Goal: Task Accomplishment & Management: Use online tool/utility

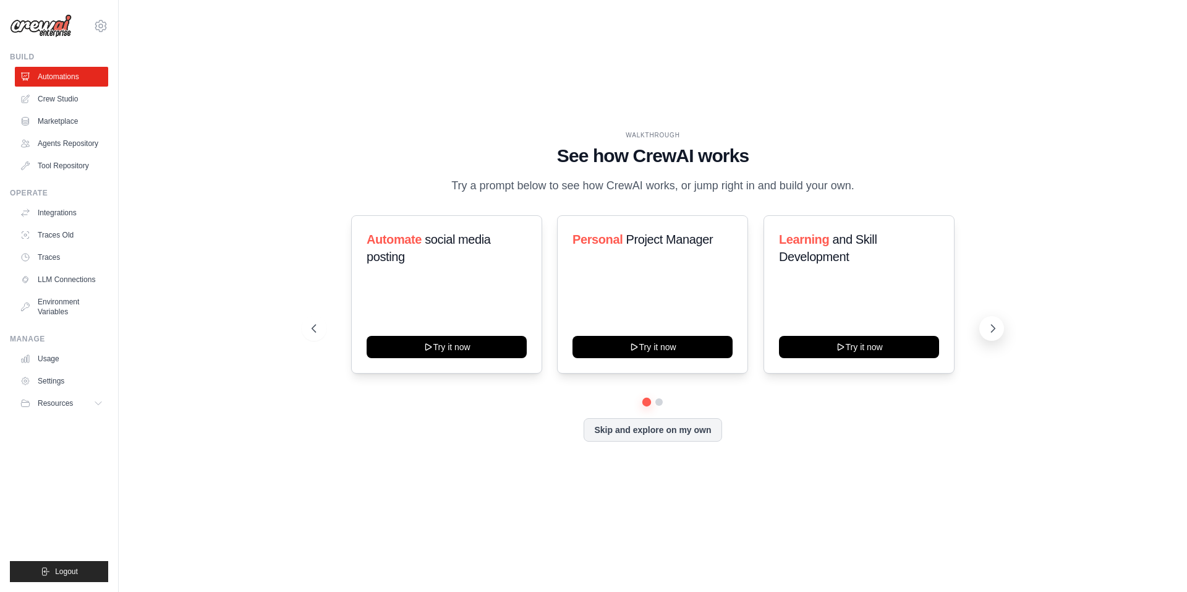
click at [995, 325] on icon at bounding box center [993, 328] width 12 height 12
click at [317, 326] on icon at bounding box center [313, 328] width 12 height 12
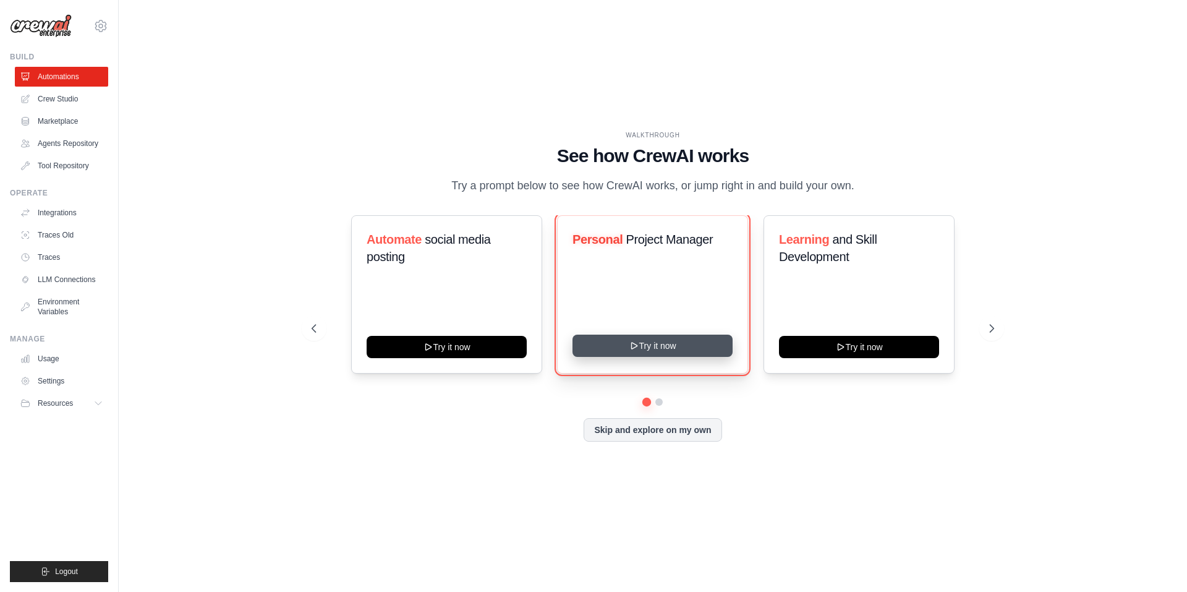
click at [673, 347] on button "Try it now" at bounding box center [653, 345] width 160 height 22
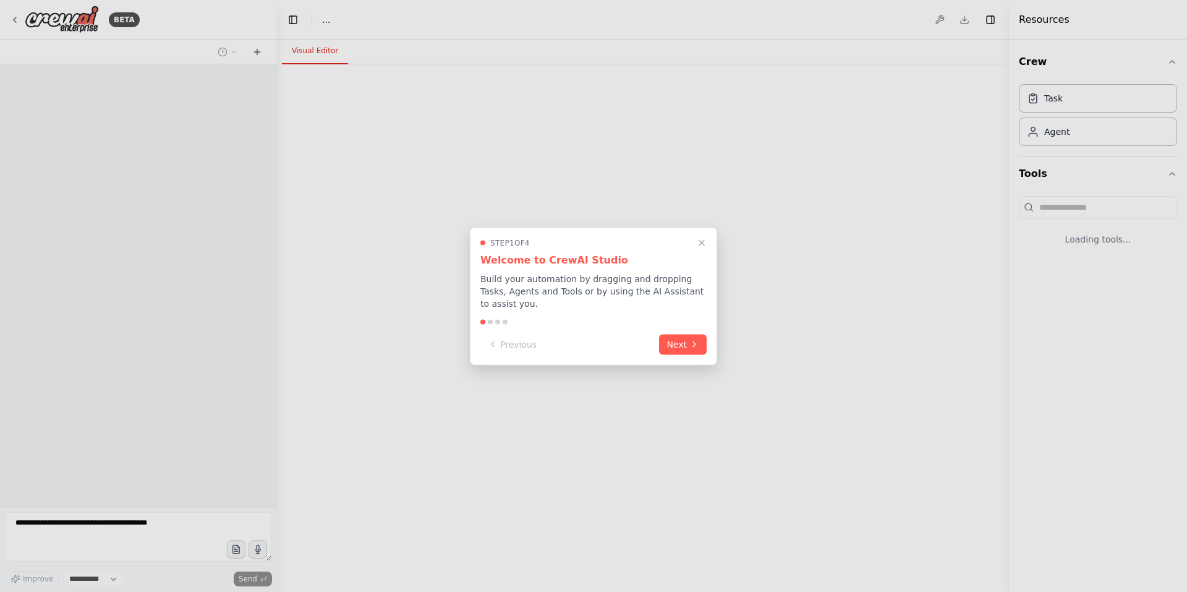
select select "****"
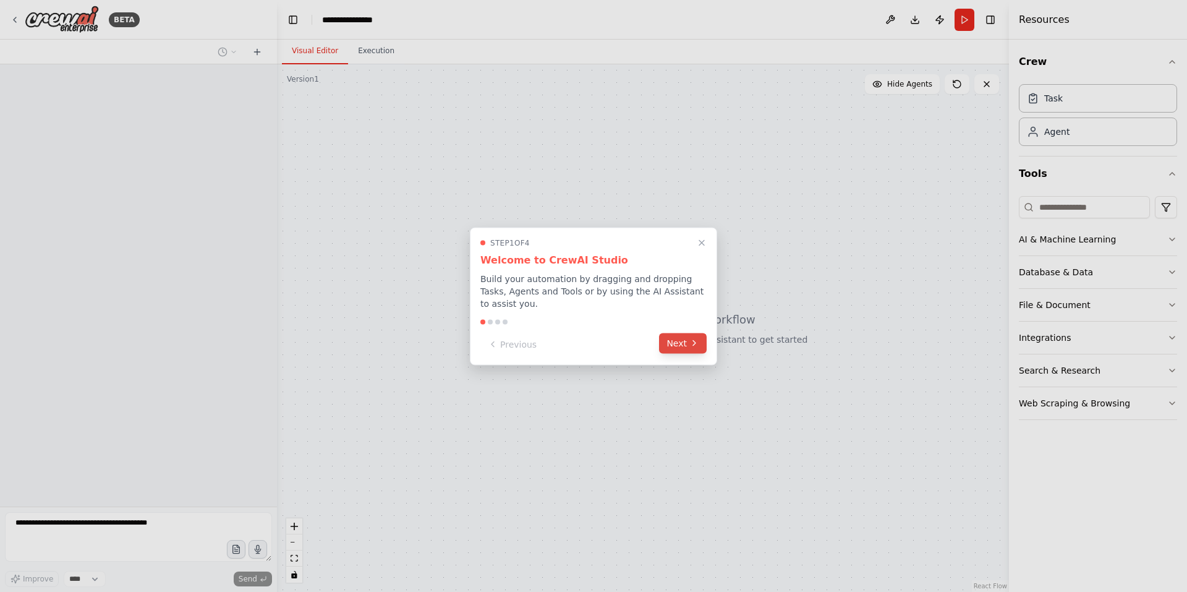
click at [685, 338] on button "Next" at bounding box center [683, 343] width 48 height 20
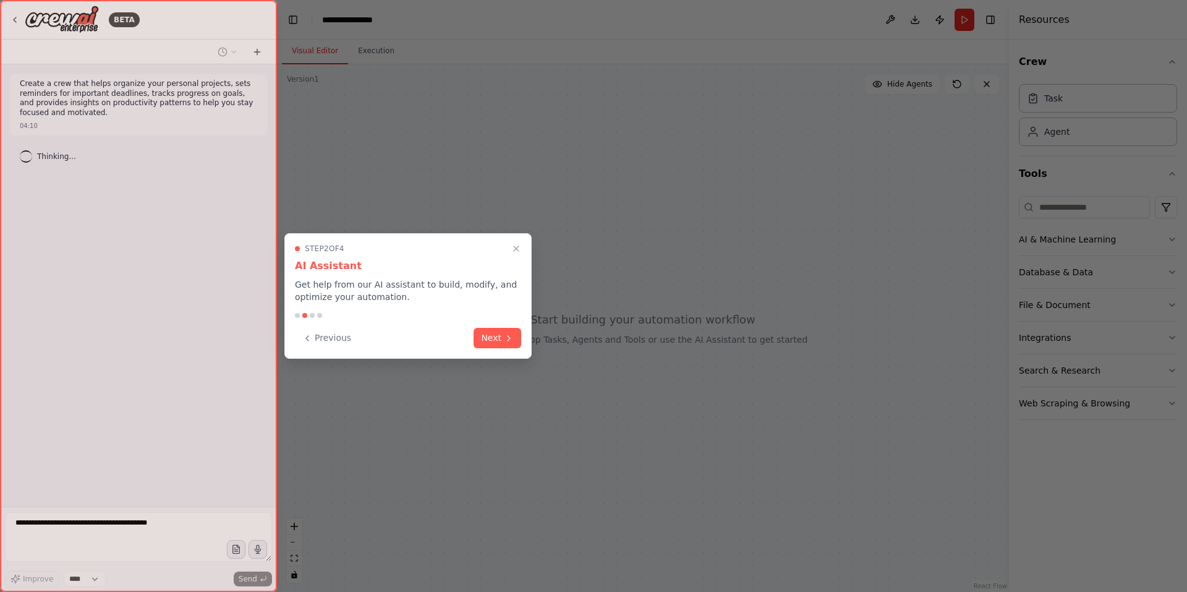
click at [522, 338] on div "Step 2 of 4 AI Assistant Get help from our AI assistant to build, modify, and o…" at bounding box center [407, 296] width 247 height 126
click at [494, 337] on button "Next" at bounding box center [498, 336] width 48 height 20
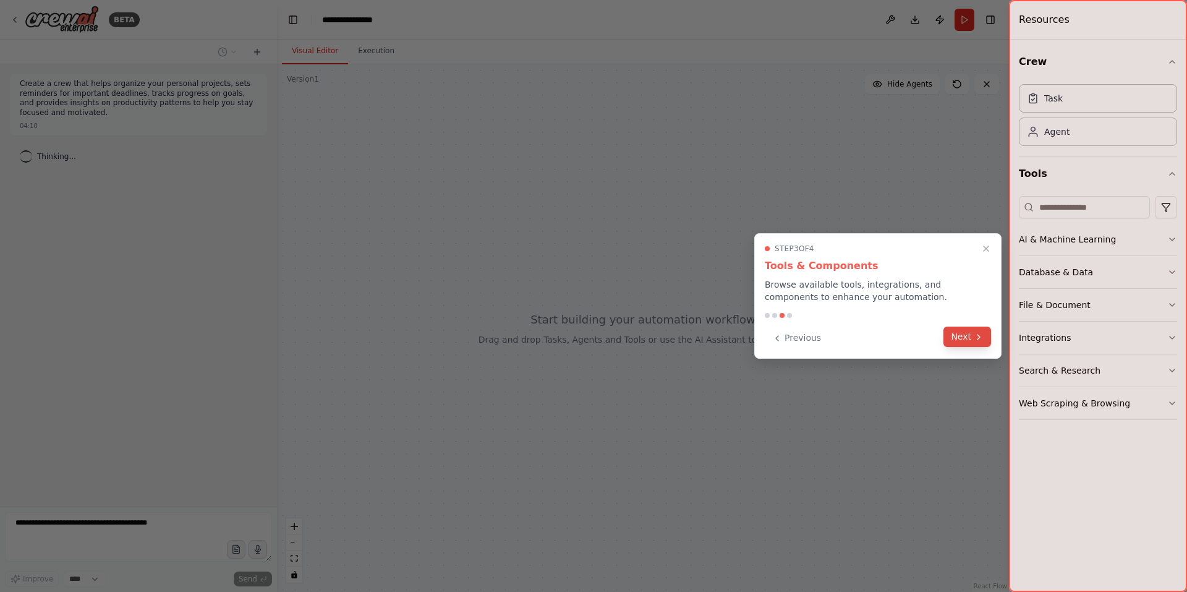
click at [958, 337] on button "Next" at bounding box center [968, 336] width 48 height 20
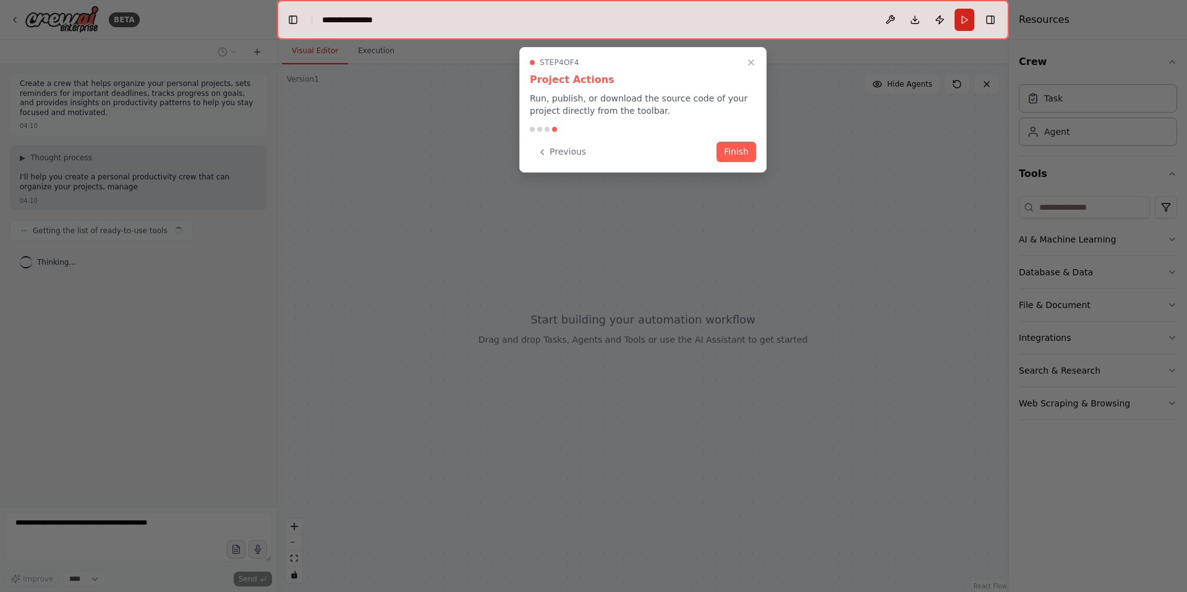
click at [715, 155] on div "Previous Finish" at bounding box center [643, 152] width 226 height 20
click at [738, 153] on button "Finish" at bounding box center [737, 150] width 40 height 20
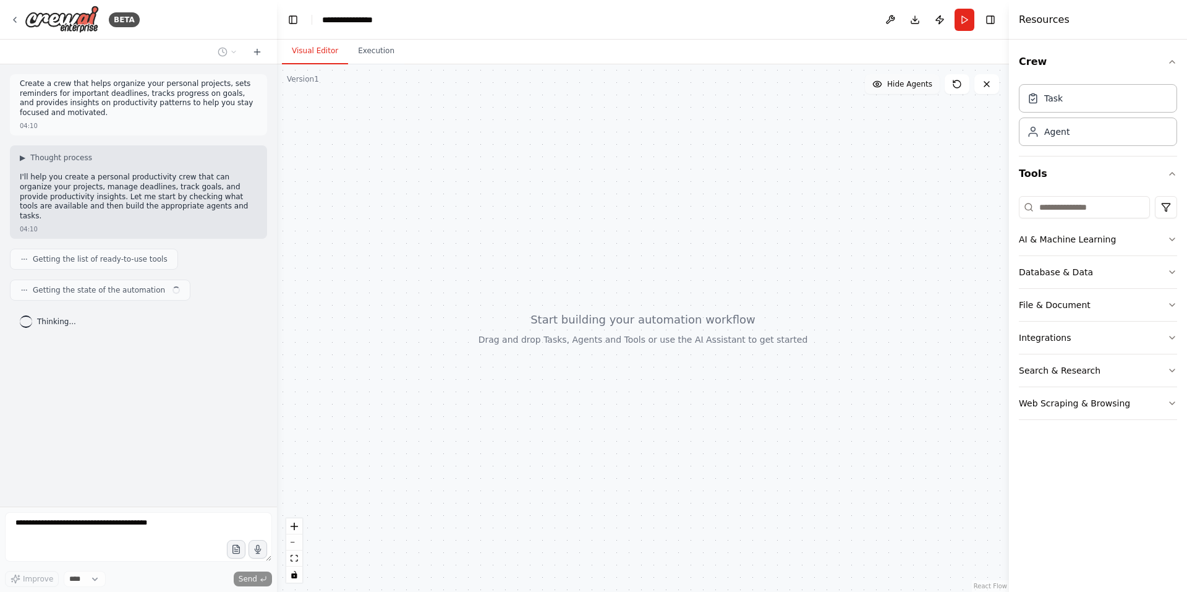
click at [895, 88] on span "Hide Agents" at bounding box center [909, 84] width 45 height 10
click at [895, 88] on span "Show Agents" at bounding box center [908, 84] width 48 height 10
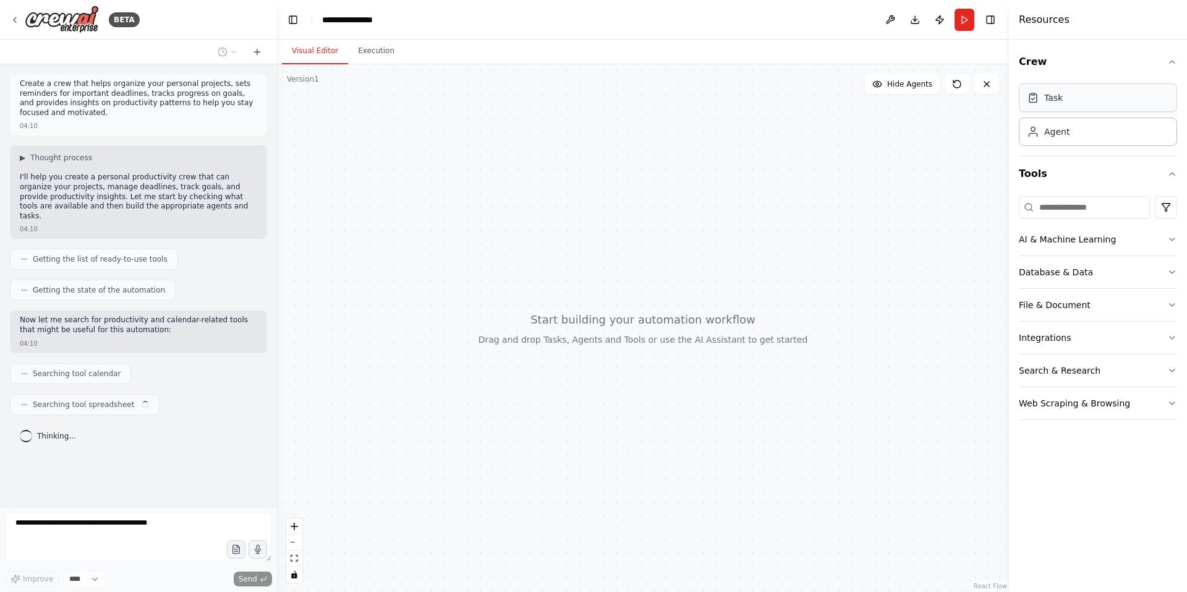
click at [1070, 101] on div "Task" at bounding box center [1098, 97] width 158 height 28
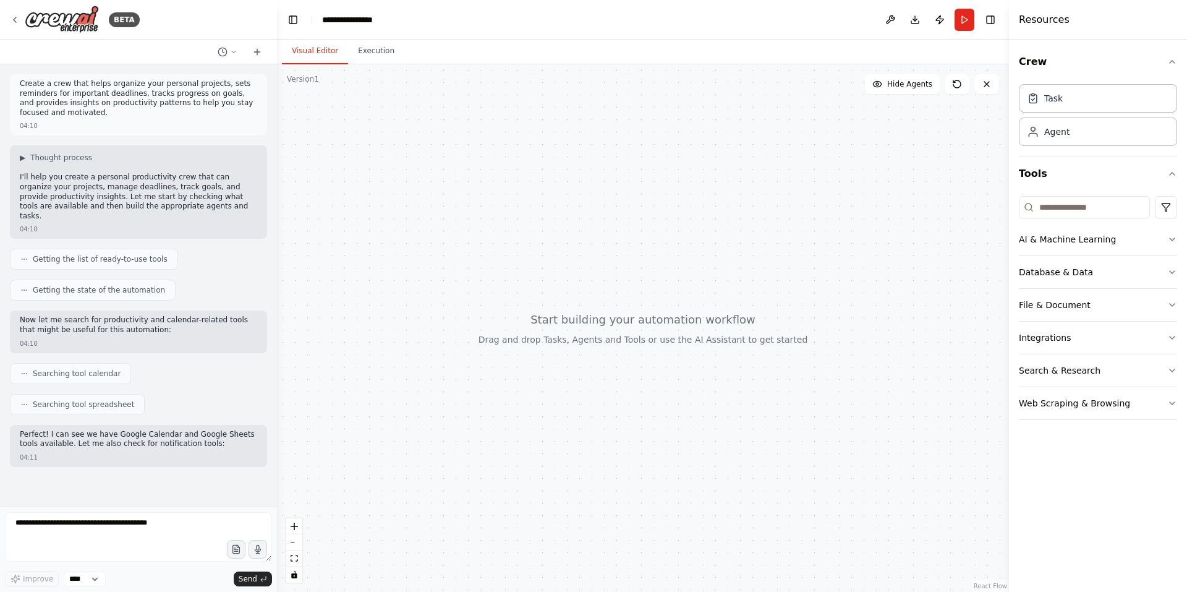
scroll to position [23, 0]
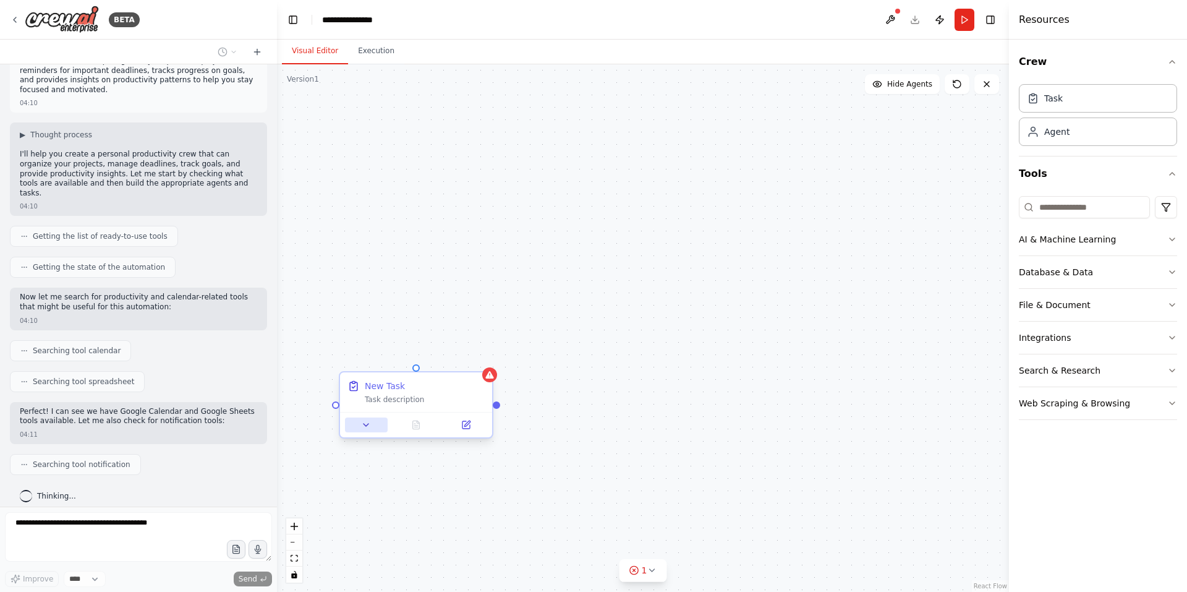
click at [362, 428] on icon at bounding box center [366, 425] width 10 height 10
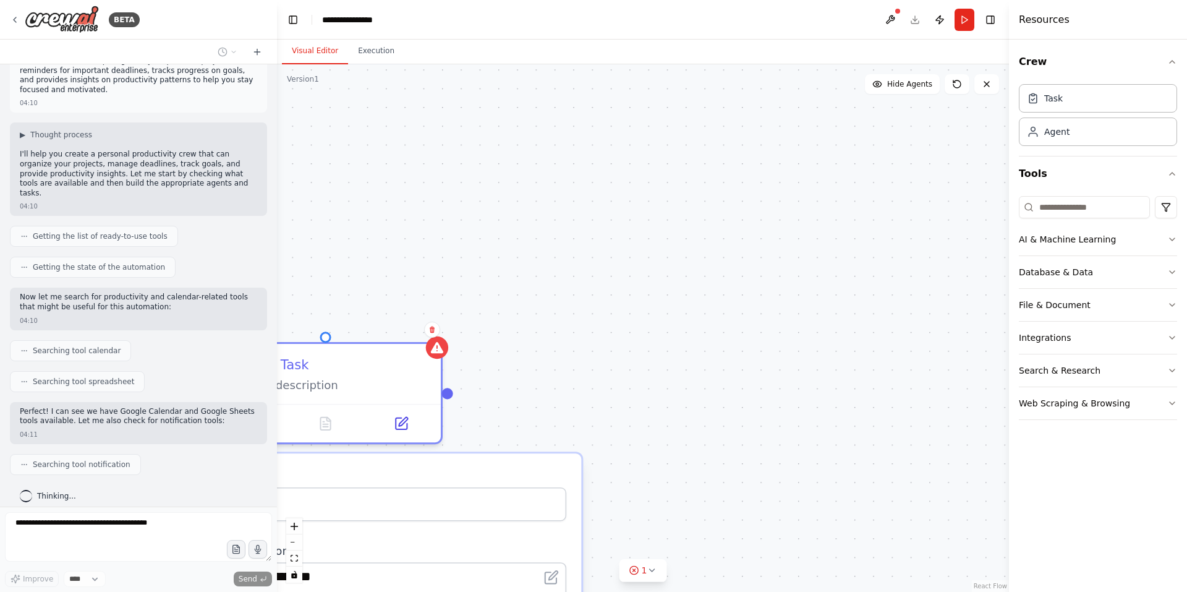
click at [528, 376] on div "**********" at bounding box center [643, 327] width 732 height 527
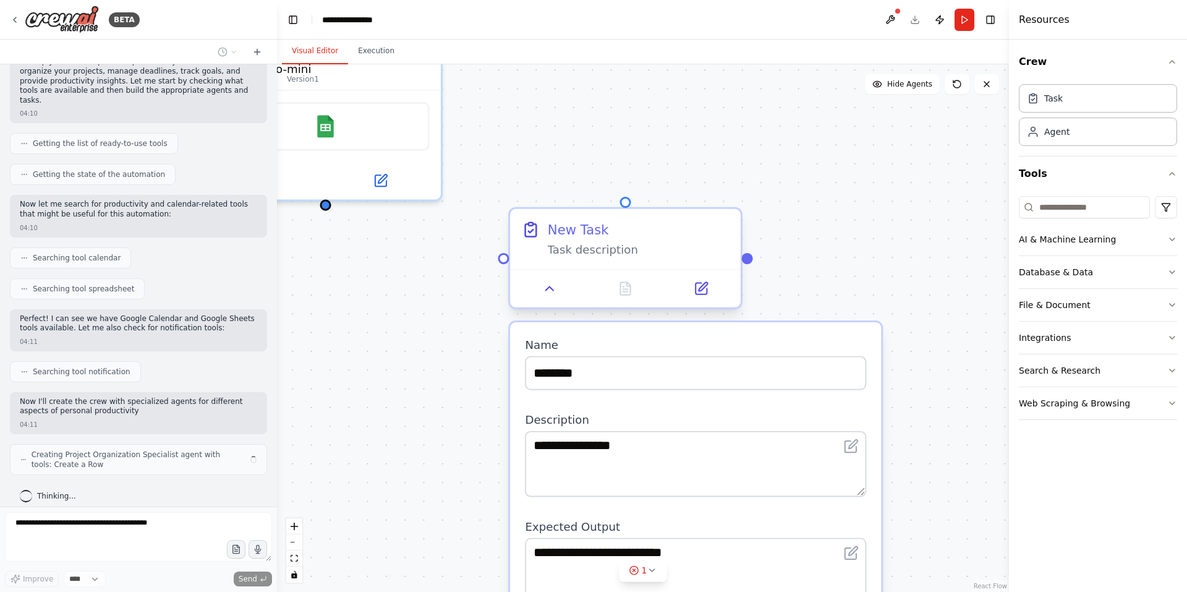
drag, startPoint x: 338, startPoint y: 380, endPoint x: 634, endPoint y: 242, distance: 326.9
click at [634, 242] on div "New Task Task description" at bounding box center [639, 239] width 182 height 38
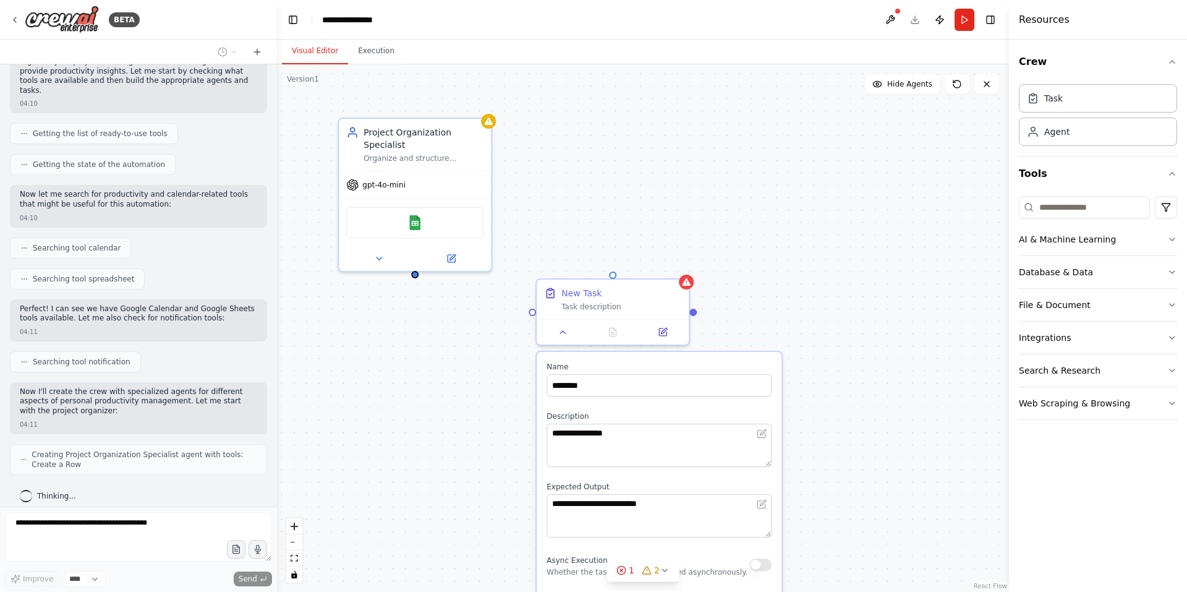
drag, startPoint x: 559, startPoint y: 140, endPoint x: 550, endPoint y: 194, distance: 54.6
click at [550, 194] on div "**********" at bounding box center [643, 327] width 732 height 527
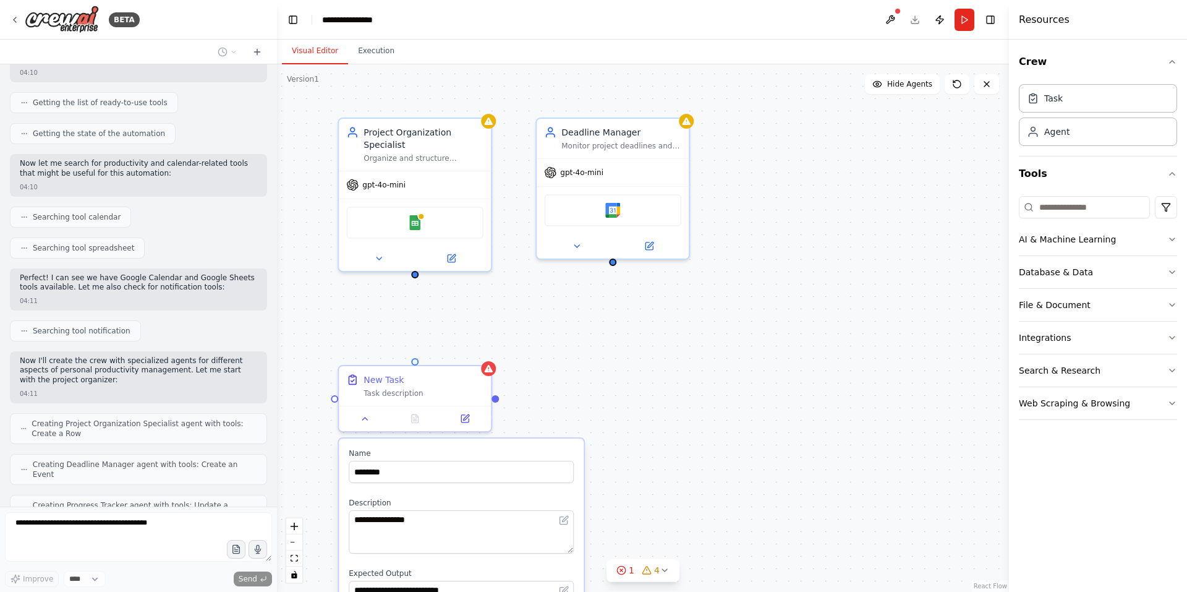
scroll to position [187, 0]
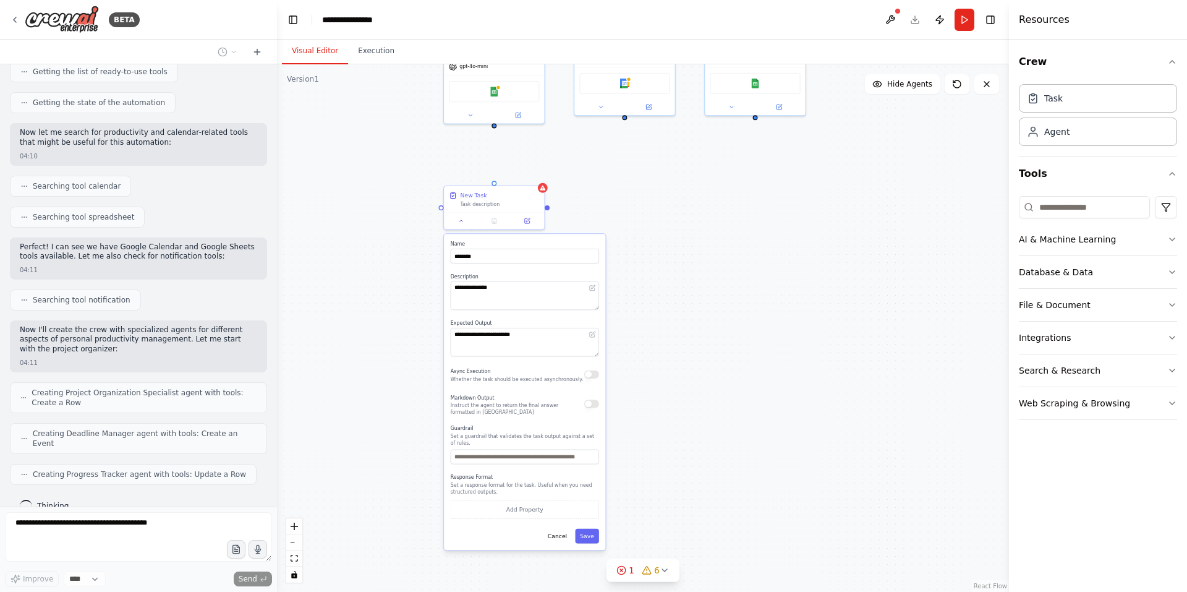
drag, startPoint x: 728, startPoint y: 463, endPoint x: 723, endPoint y: 258, distance: 204.7
click at [723, 258] on div "**********" at bounding box center [643, 327] width 732 height 527
click at [560, 534] on button "Cancel" at bounding box center [557, 536] width 29 height 15
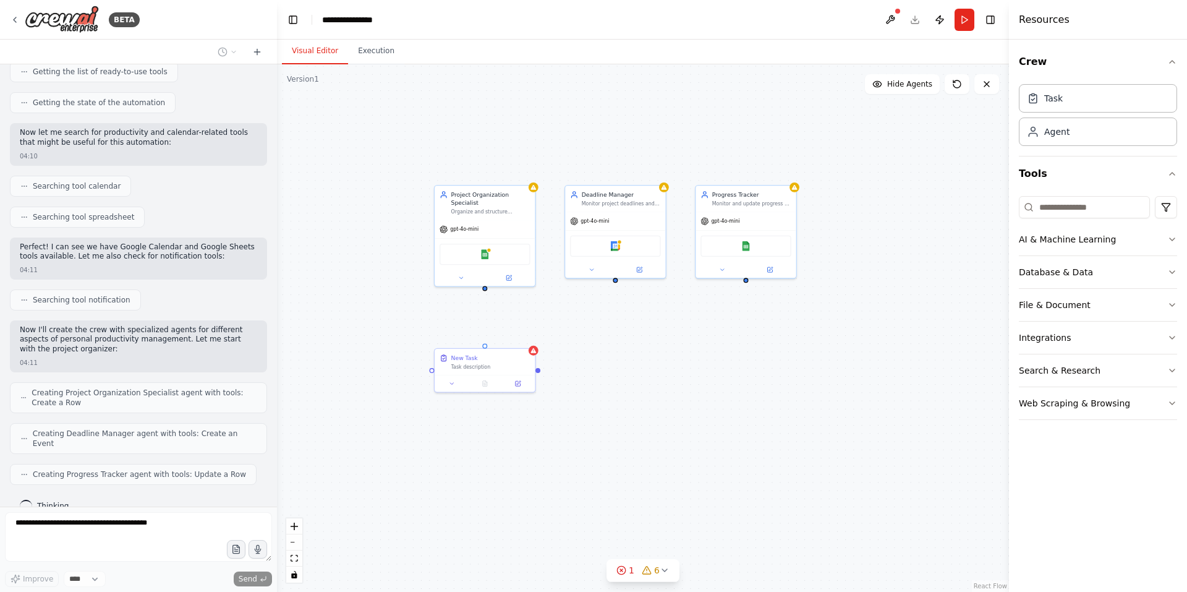
drag, startPoint x: 714, startPoint y: 271, endPoint x: 705, endPoint y: 433, distance: 162.9
click at [705, 433] on div "New Task Task description Project Organization Specialist Organize and structur…" at bounding box center [643, 327] width 732 height 527
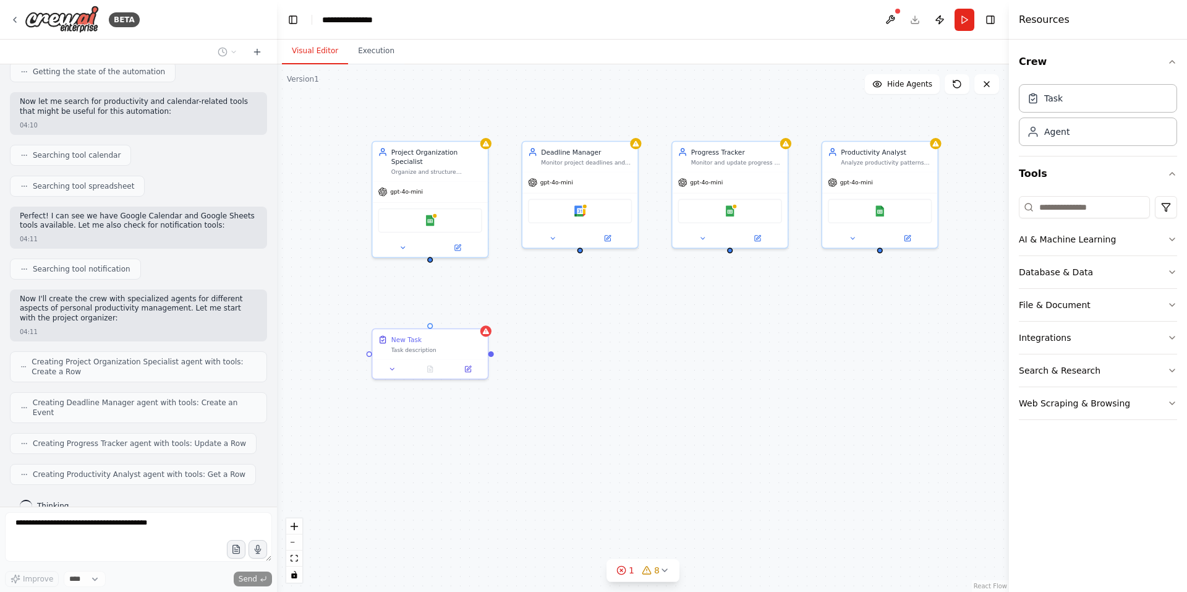
drag, startPoint x: 699, startPoint y: 343, endPoint x: 666, endPoint y: 325, distance: 37.9
click at [666, 325] on div "New Task Task description Project Organization Specialist Organize and structur…" at bounding box center [643, 327] width 732 height 527
click at [1065, 135] on div "Agent" at bounding box center [1056, 131] width 25 height 12
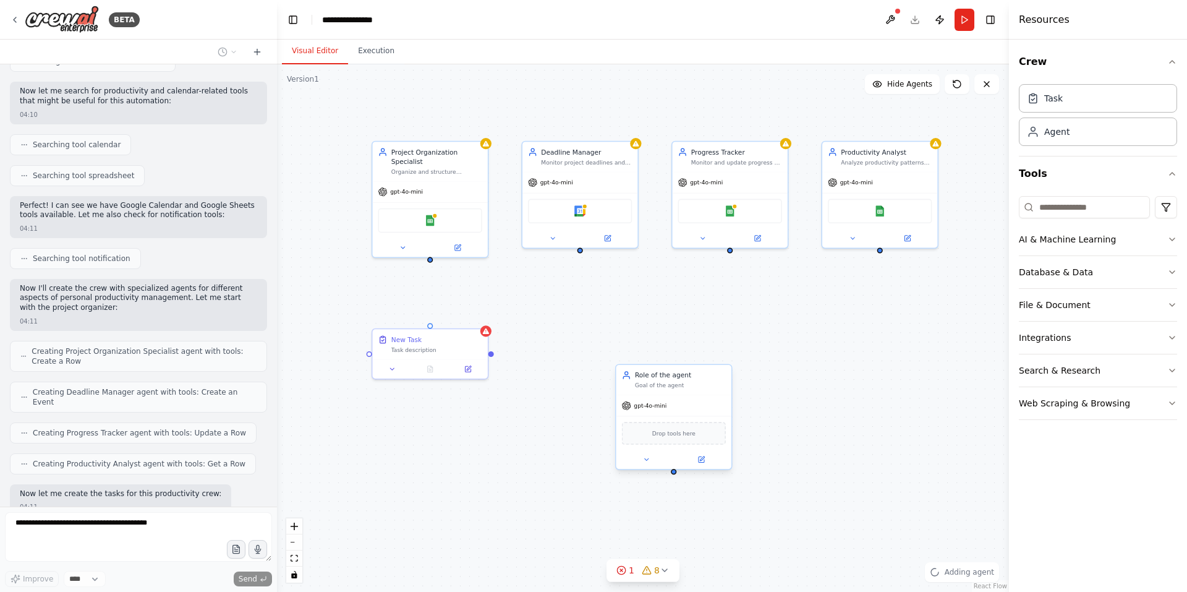
scroll to position [292, 0]
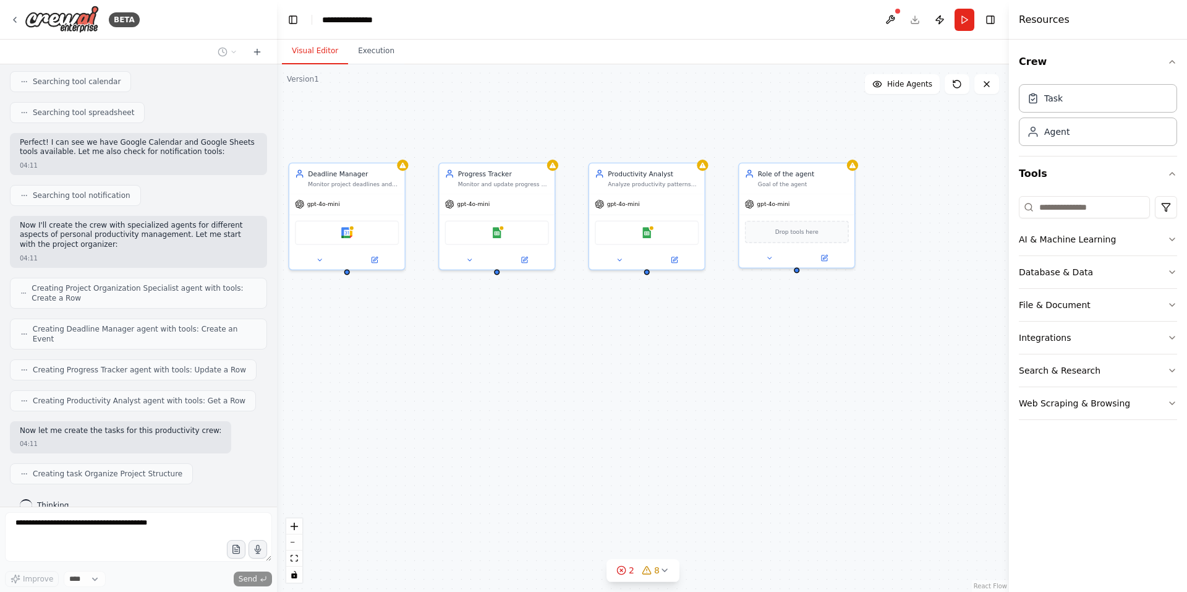
drag, startPoint x: 861, startPoint y: 368, endPoint x: 628, endPoint y: 390, distance: 234.1
click at [628, 390] on div ".deletable-edge-delete-btn { width: 20px; height: 20px; border: 0px solid #ffff…" at bounding box center [643, 327] width 732 height 527
click at [775, 208] on div "gpt-4o-mini" at bounding box center [796, 202] width 115 height 20
click at [770, 258] on icon at bounding box center [768, 255] width 7 height 7
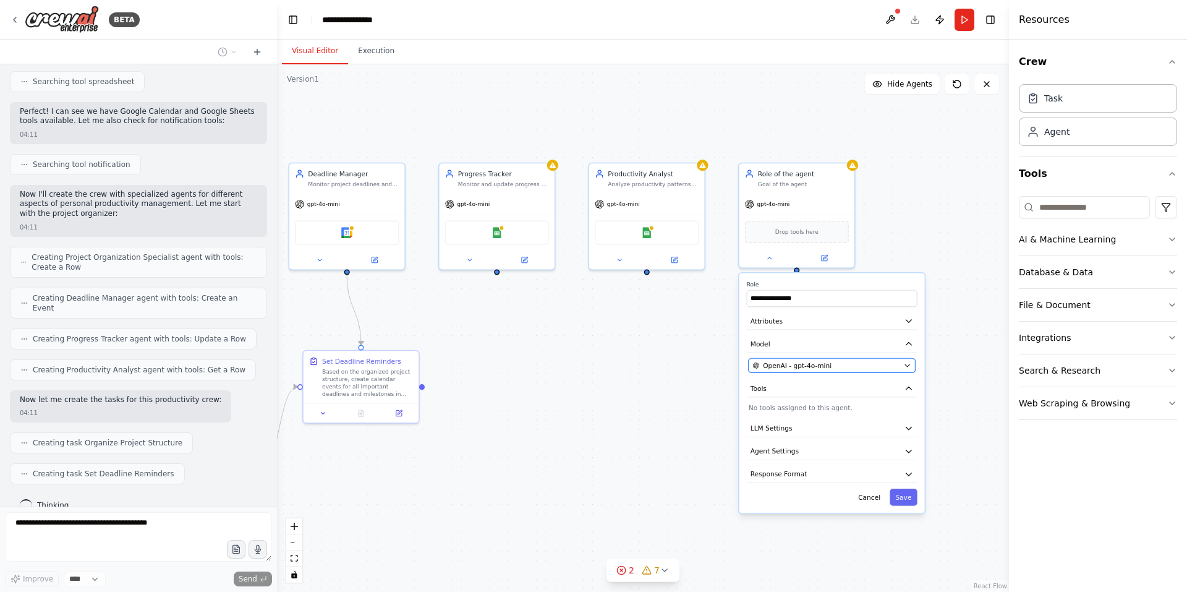
click at [800, 363] on span "OpenAI - gpt-4o-mini" at bounding box center [797, 364] width 69 height 9
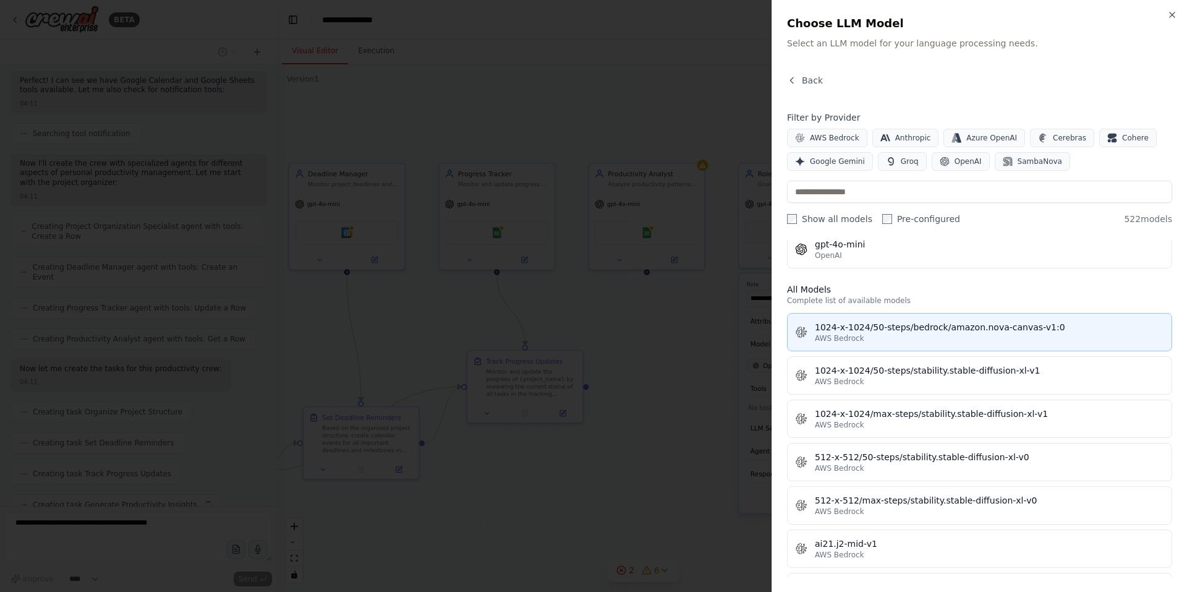
scroll to position [385, 0]
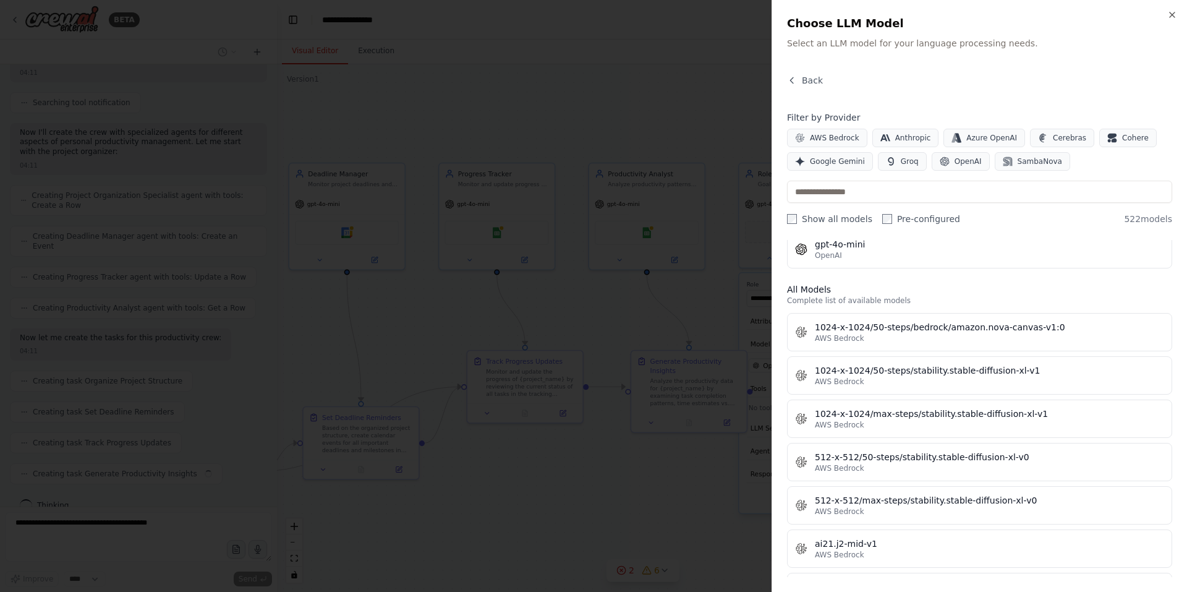
click at [673, 328] on div at bounding box center [593, 296] width 1187 height 592
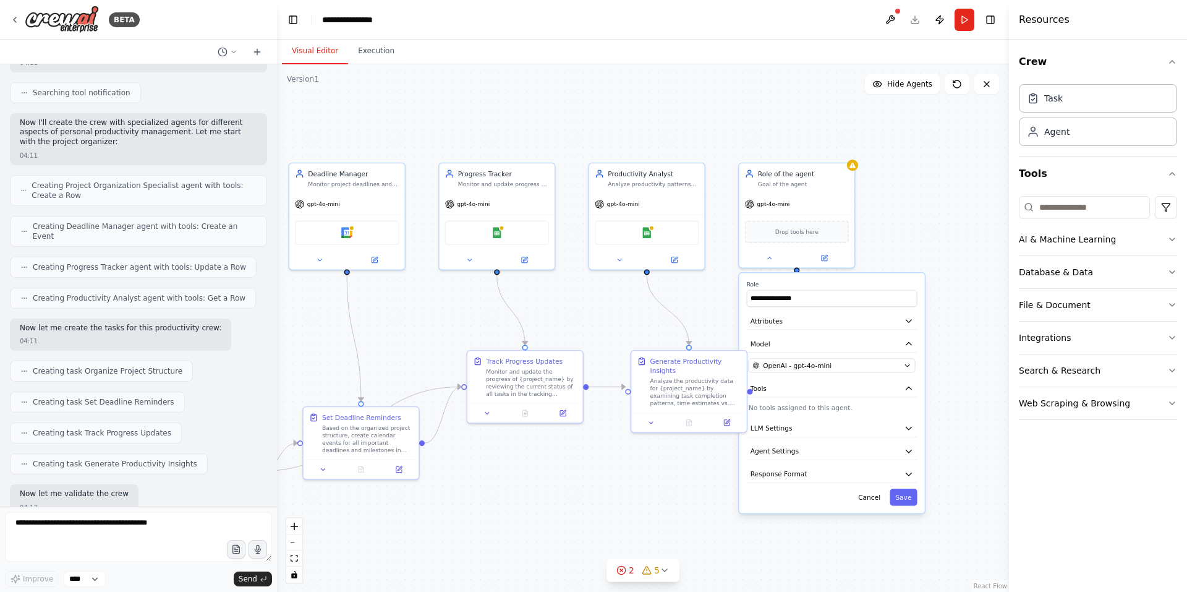
scroll to position [458, 0]
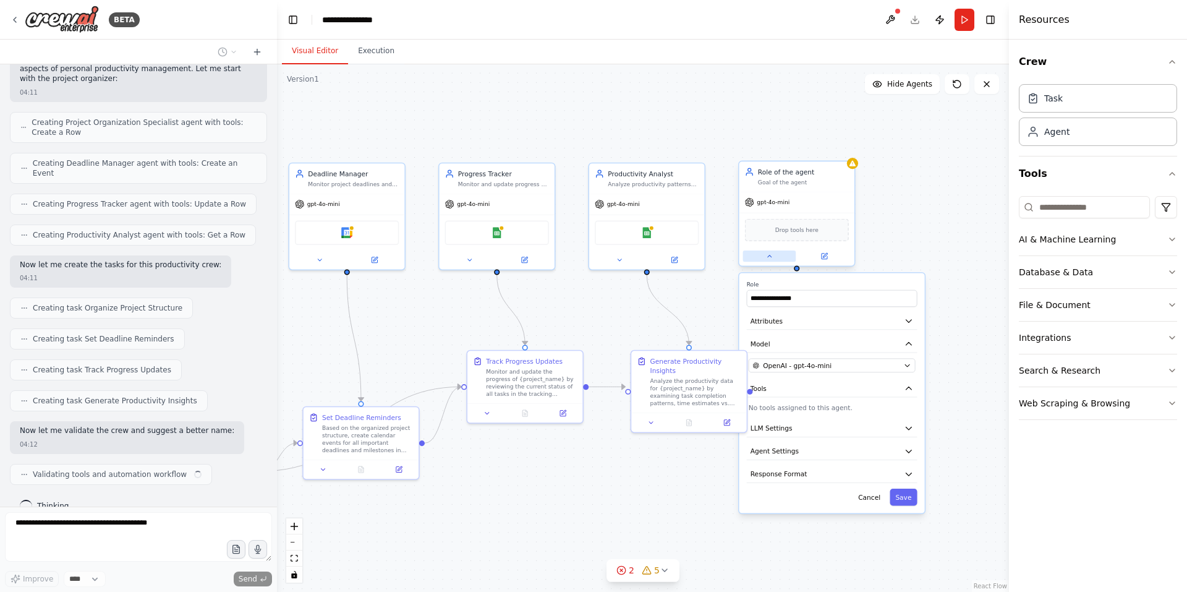
click at [759, 253] on button at bounding box center [769, 255] width 53 height 11
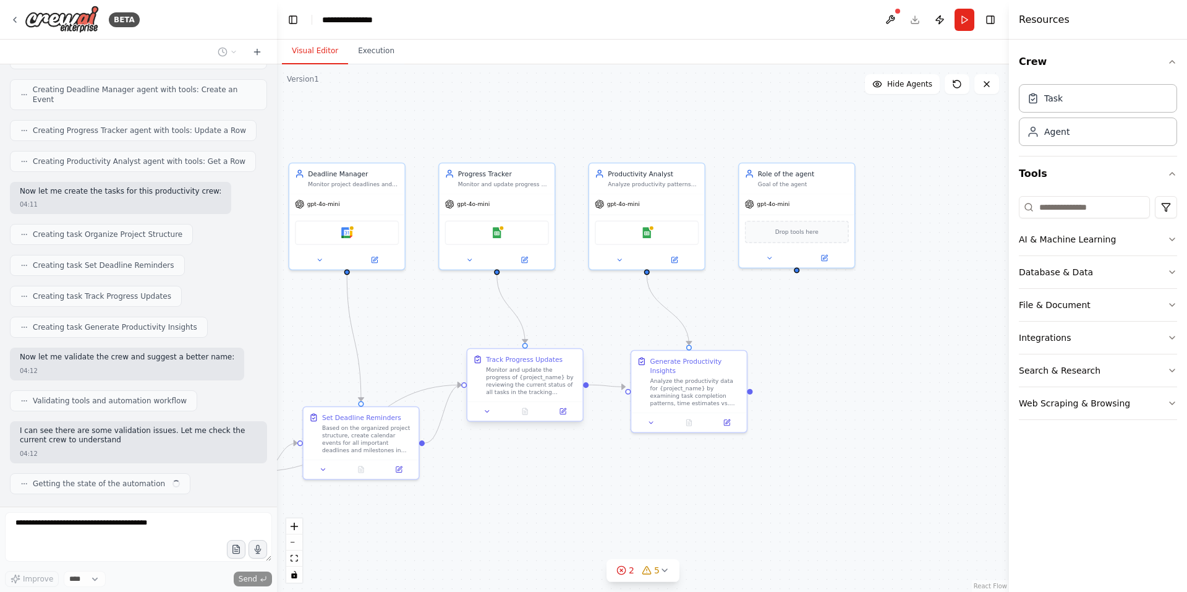
scroll to position [540, 0]
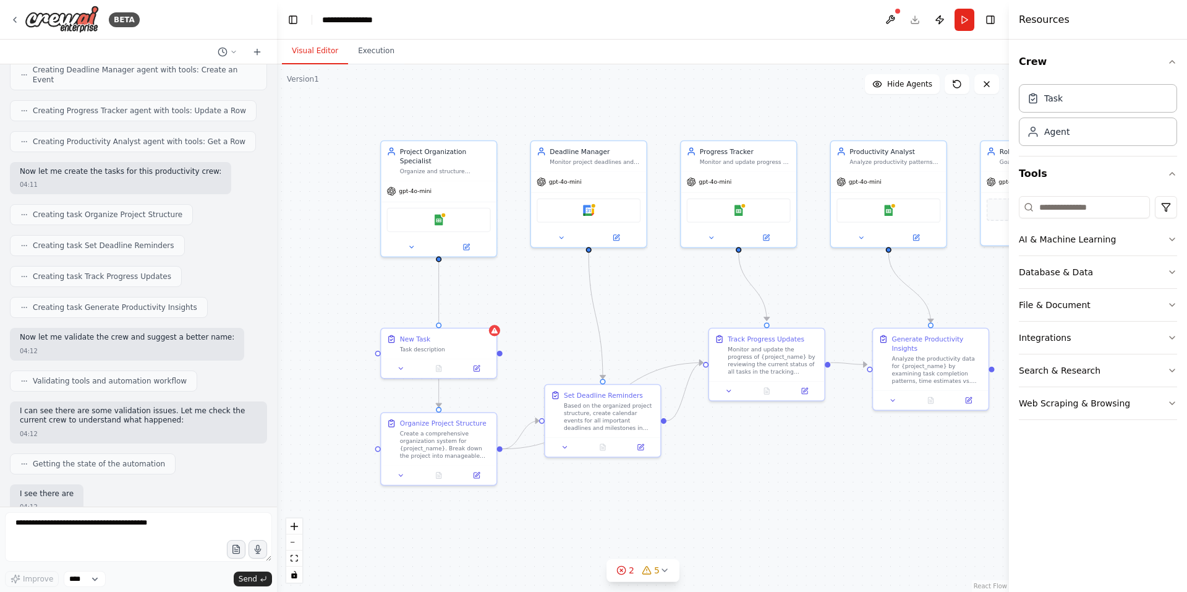
drag, startPoint x: 418, startPoint y: 316, endPoint x: 660, endPoint y: 294, distance: 242.8
click at [660, 294] on div ".deletable-edge-delete-btn { width: 20px; height: 20px; border: 0px solid #ffff…" at bounding box center [643, 327] width 732 height 527
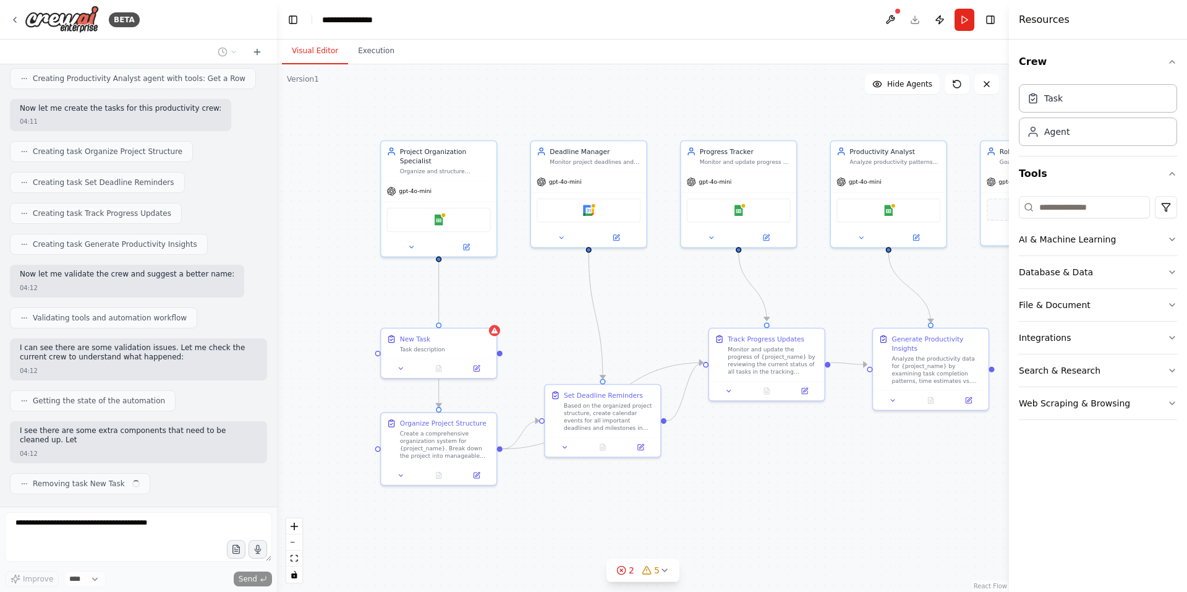
scroll to position [623, 0]
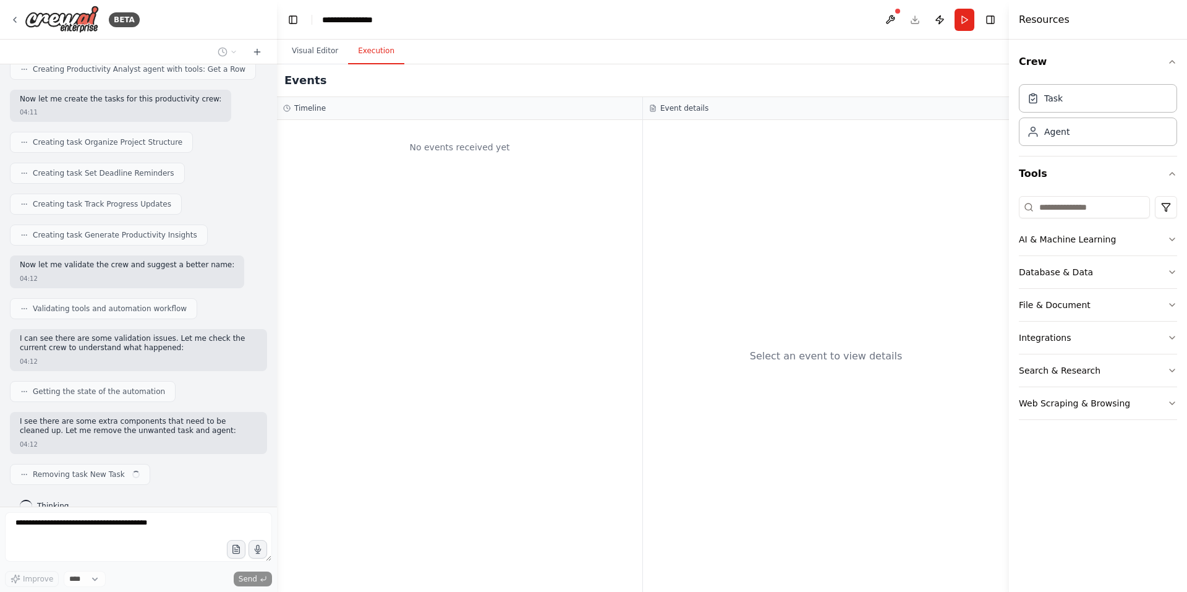
click at [373, 55] on button "Execution" at bounding box center [376, 51] width 56 height 26
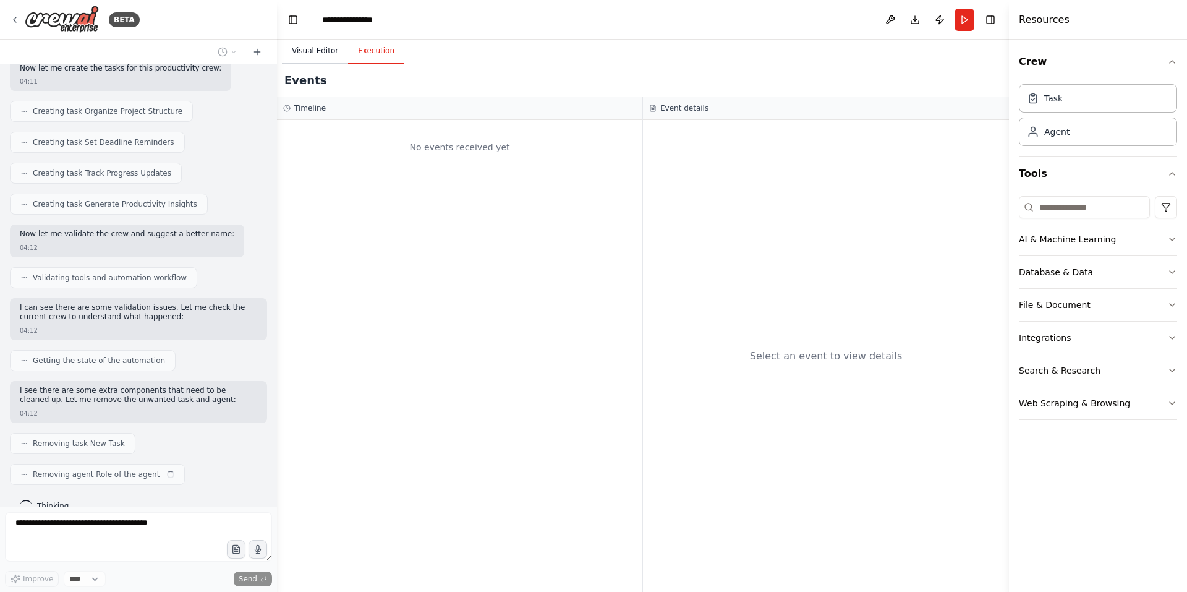
click at [306, 46] on button "Visual Editor" at bounding box center [315, 51] width 66 height 26
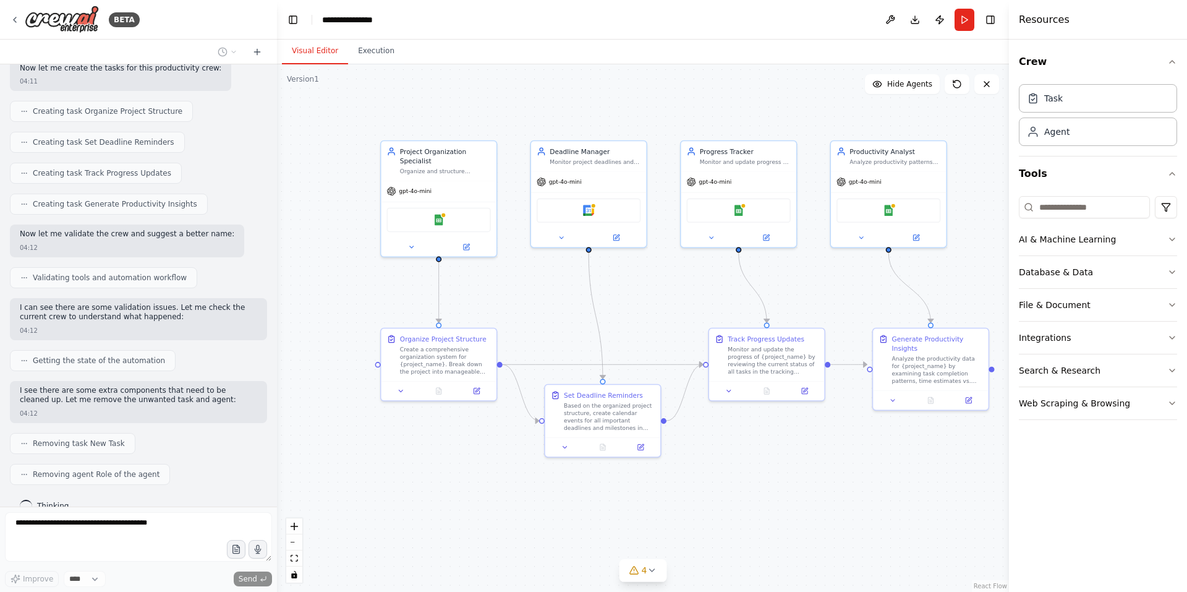
scroll to position [728, 0]
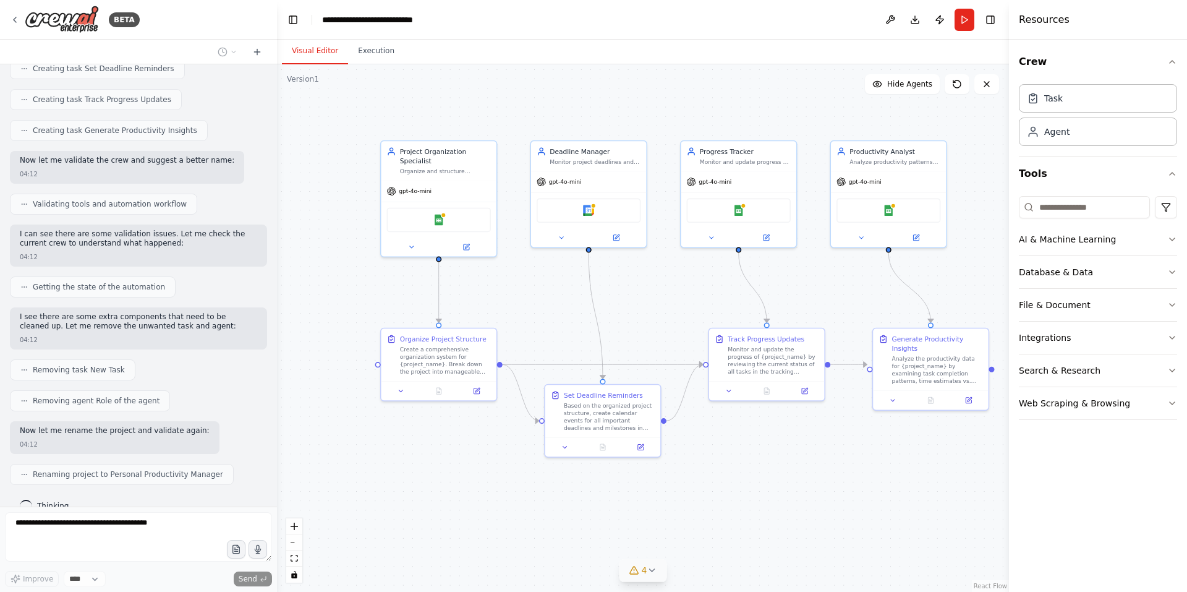
click at [642, 574] on span "4" at bounding box center [645, 570] width 6 height 12
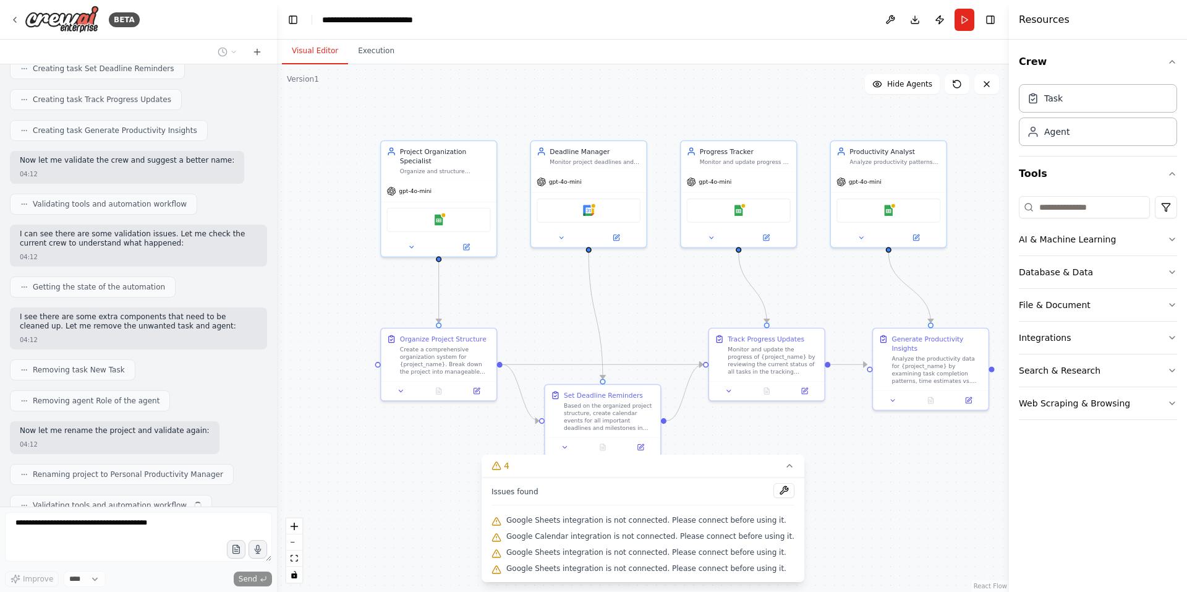
scroll to position [759, 0]
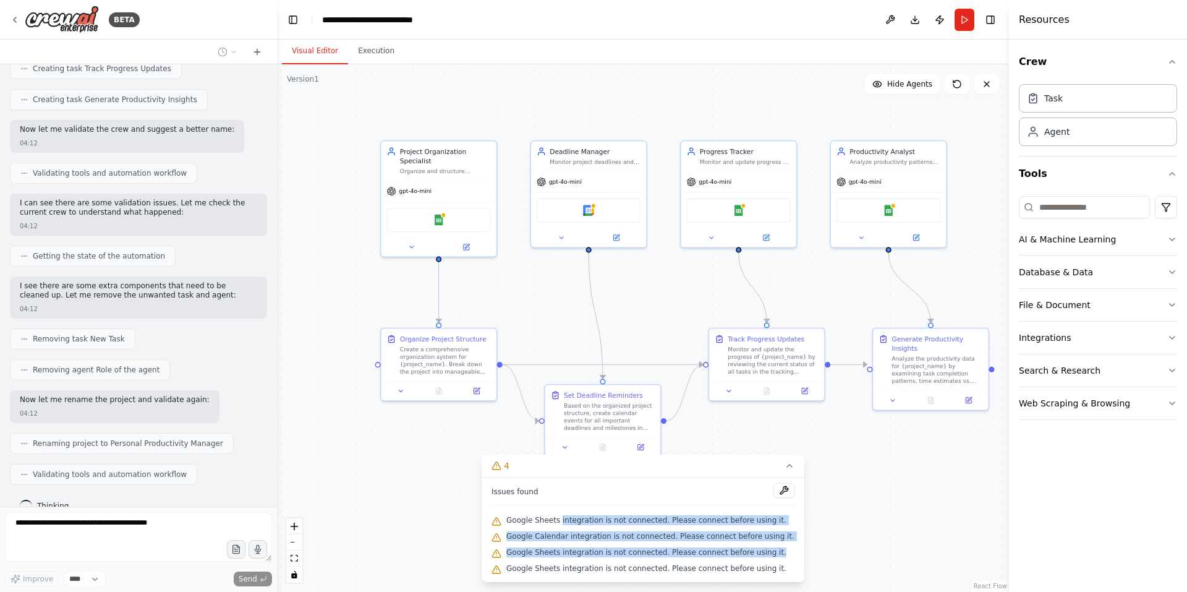
drag, startPoint x: 574, startPoint y: 519, endPoint x: 786, endPoint y: 540, distance: 212.4
click at [780, 543] on div "Issues found Google Sheets integration is not connected. Please connect before …" at bounding box center [643, 529] width 323 height 104
click at [874, 506] on div ".deletable-edge-delete-btn { width: 20px; height: 20px; border: 0px solid #ffff…" at bounding box center [643, 327] width 732 height 527
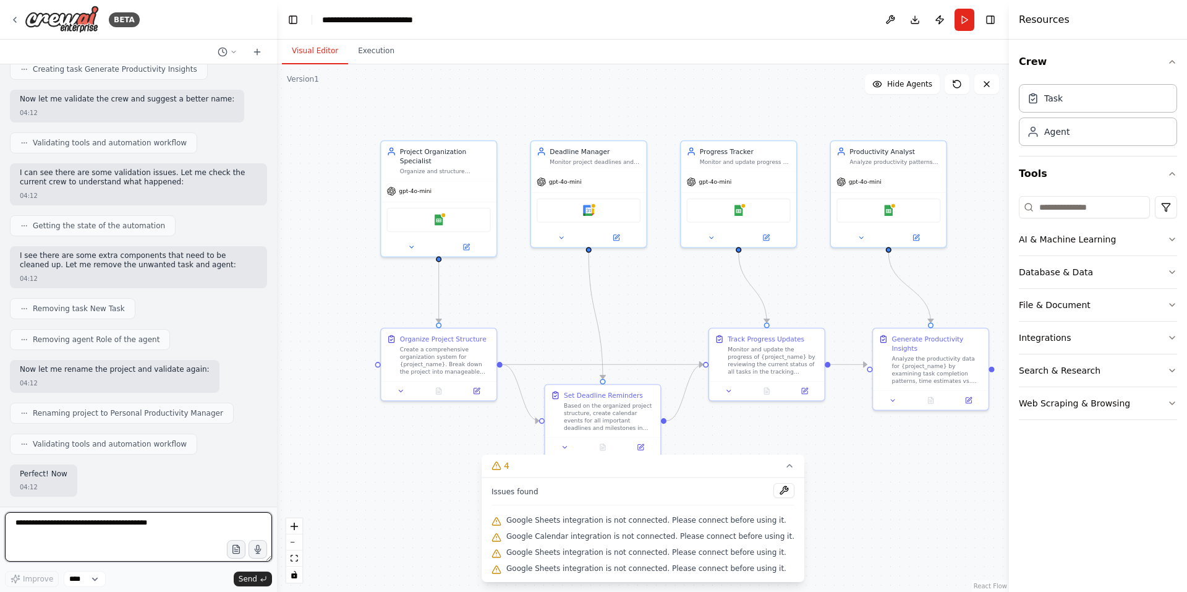
scroll to position [829, 0]
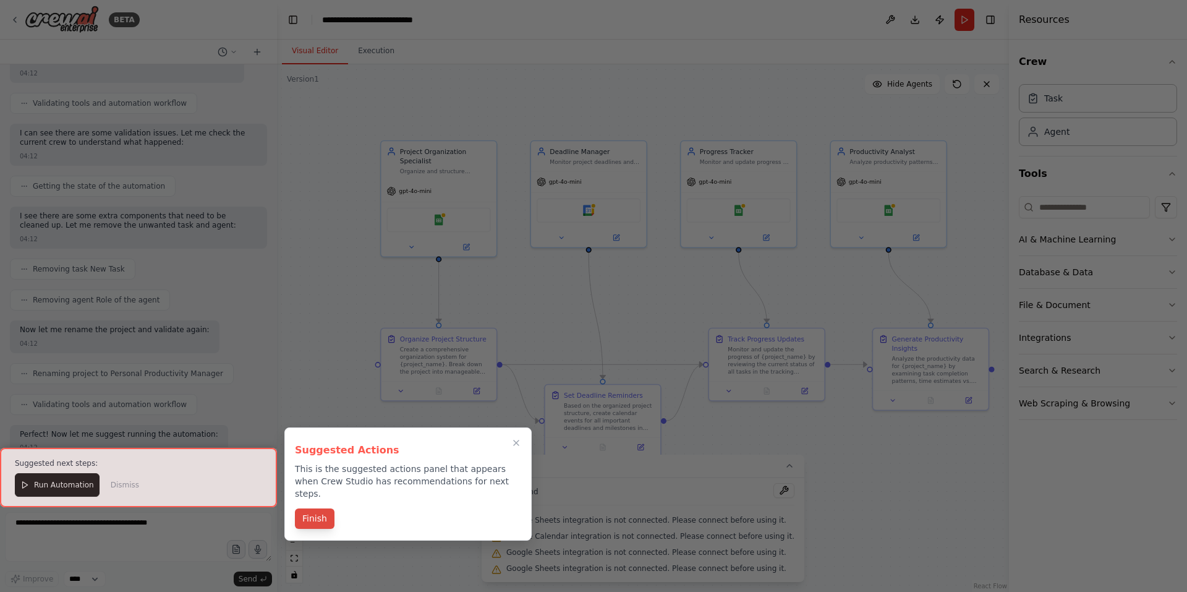
click at [313, 510] on button "Finish" at bounding box center [315, 518] width 40 height 20
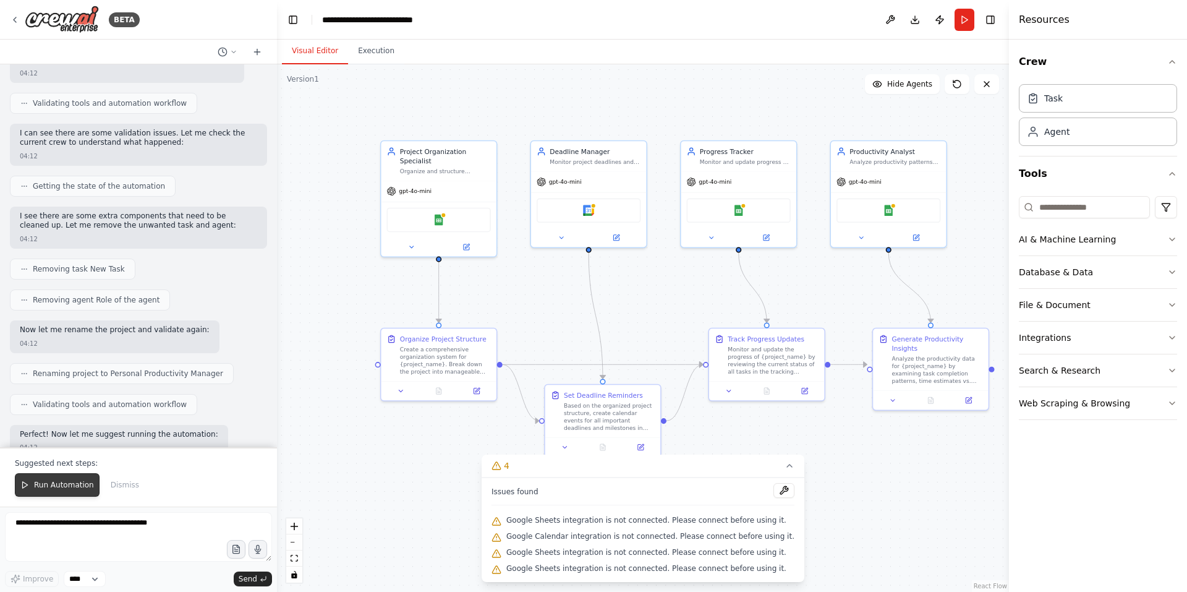
click at [32, 479] on button "Run Automation" at bounding box center [57, 484] width 85 height 23
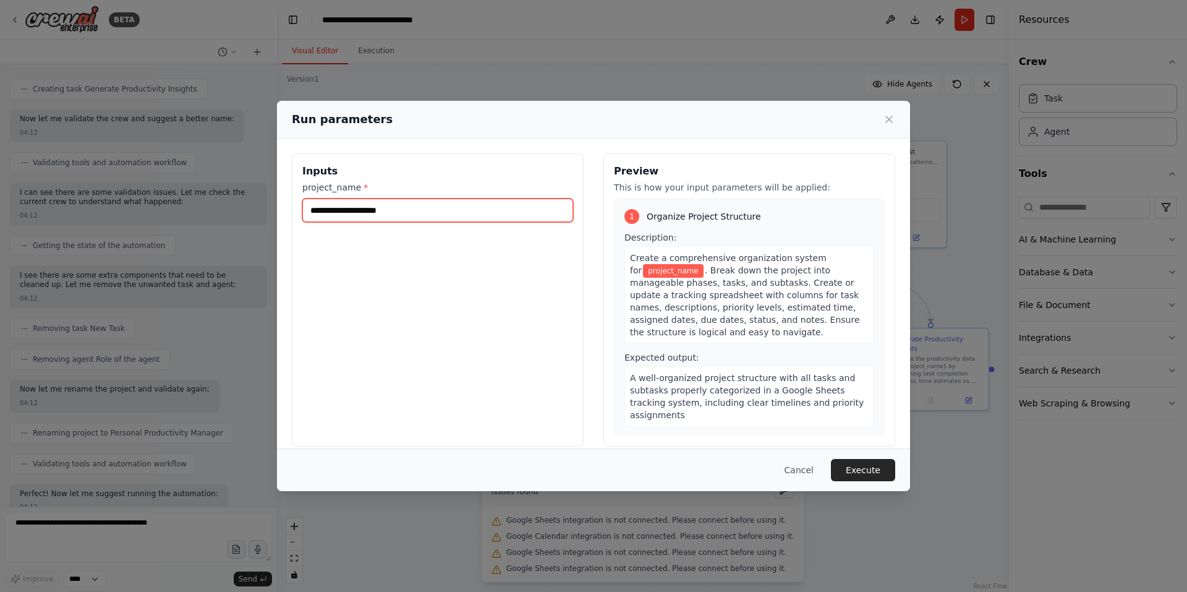
click at [411, 206] on input "project_name *" at bounding box center [437, 209] width 271 height 23
type input "***"
click at [861, 467] on button "Execute" at bounding box center [863, 470] width 64 height 22
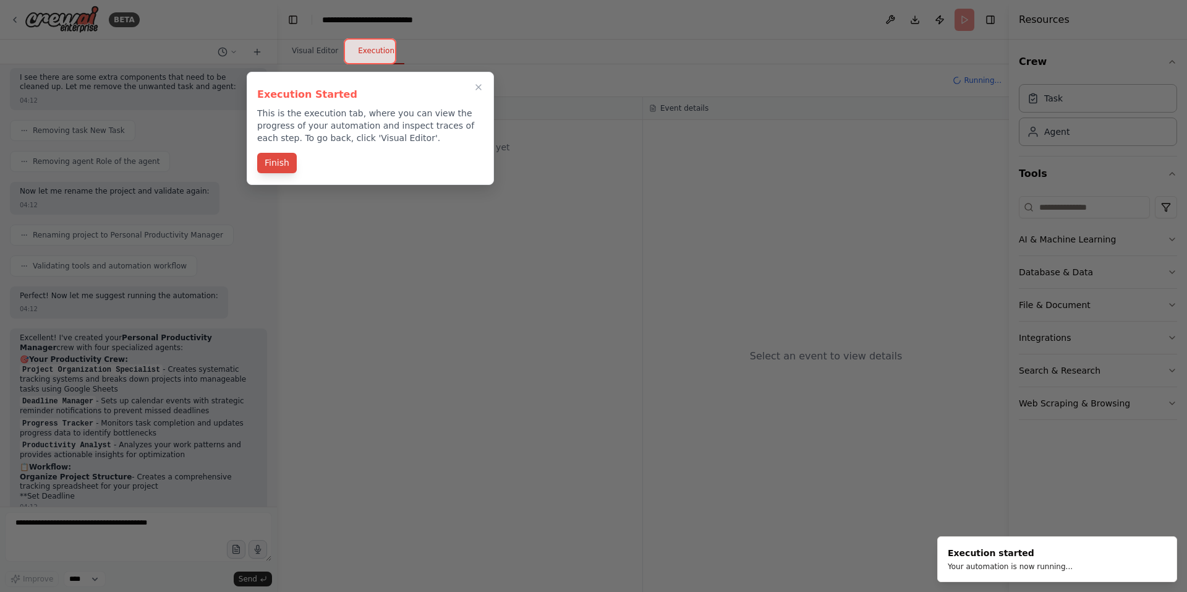
click at [266, 162] on button "Finish" at bounding box center [277, 163] width 40 height 20
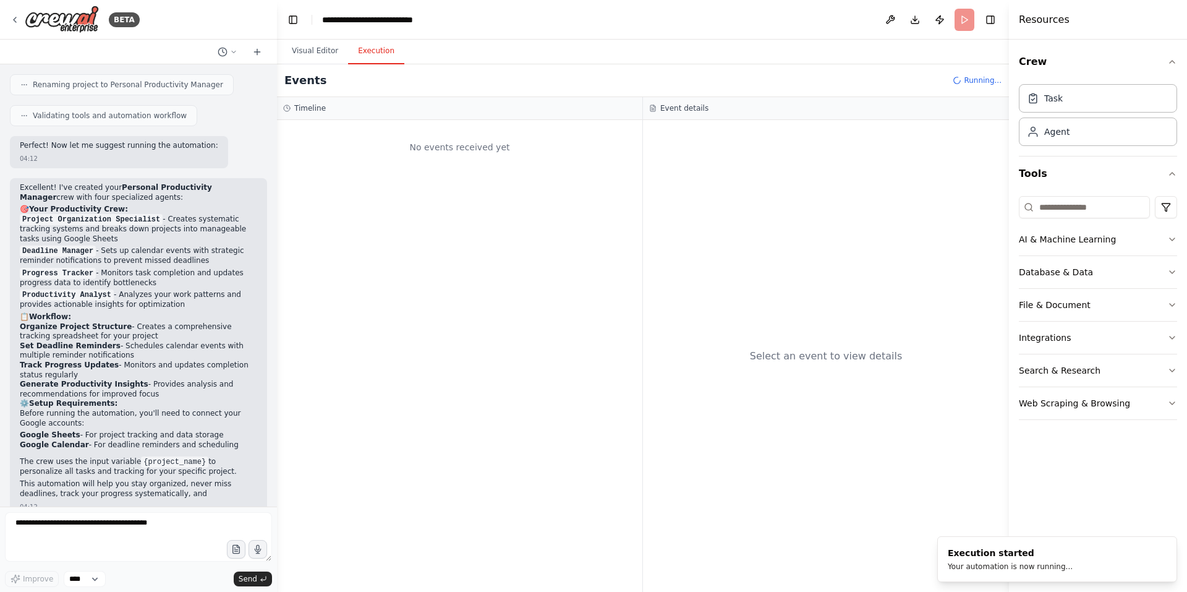
scroll to position [1127, 0]
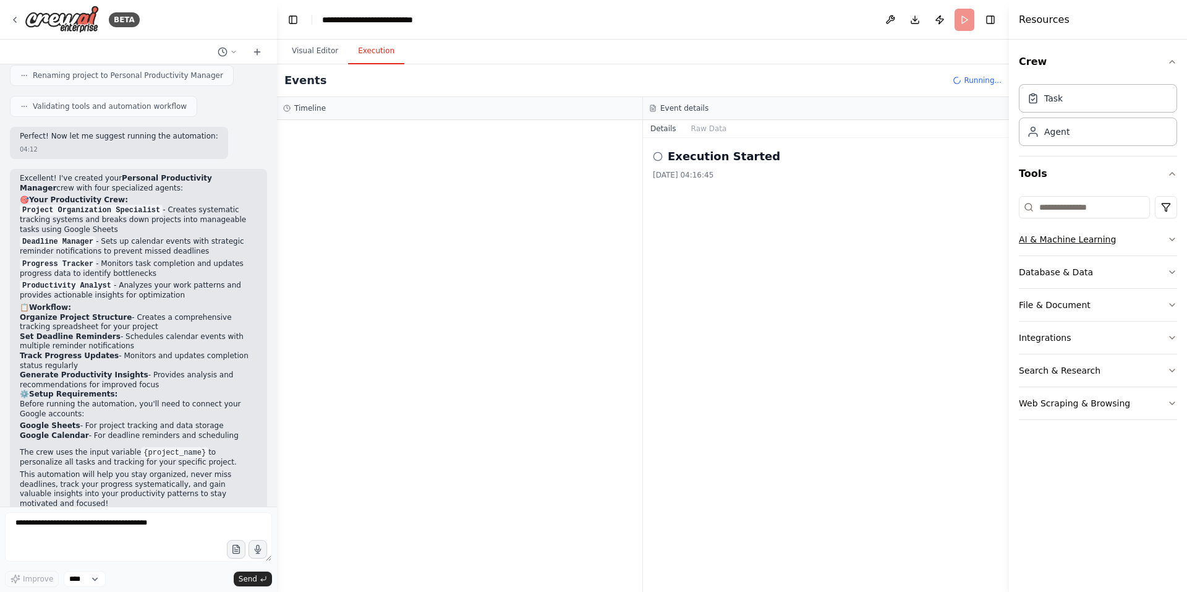
click at [1064, 237] on div "AI & Machine Learning" at bounding box center [1067, 239] width 97 height 12
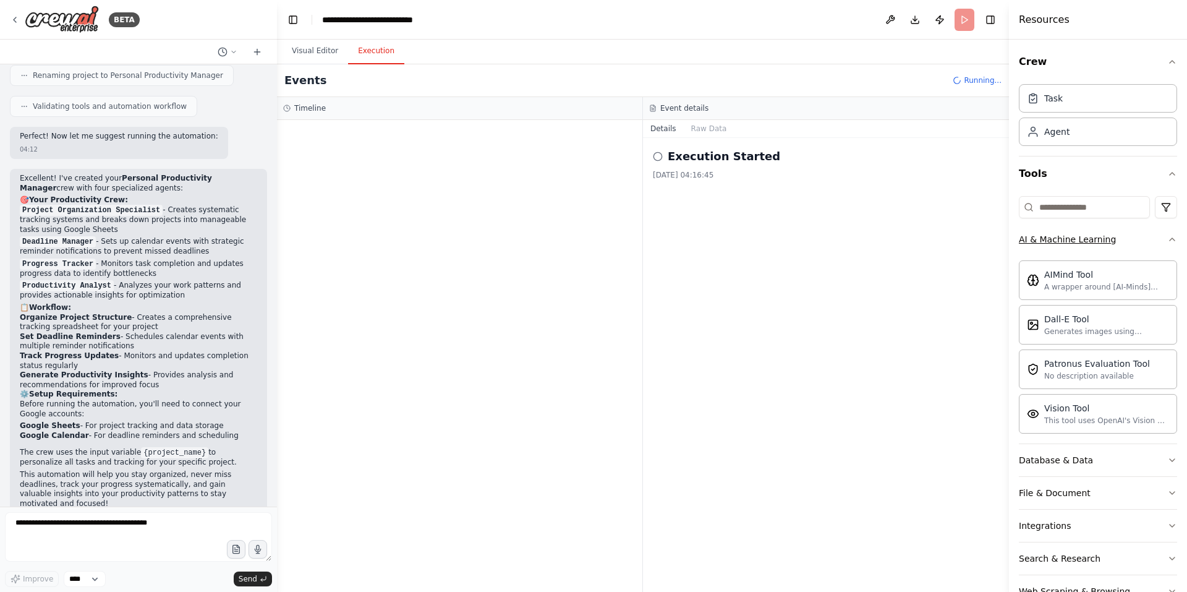
click at [1064, 237] on div "AI & Machine Learning" at bounding box center [1067, 239] width 97 height 12
